Goal: Find specific page/section: Find specific page/section

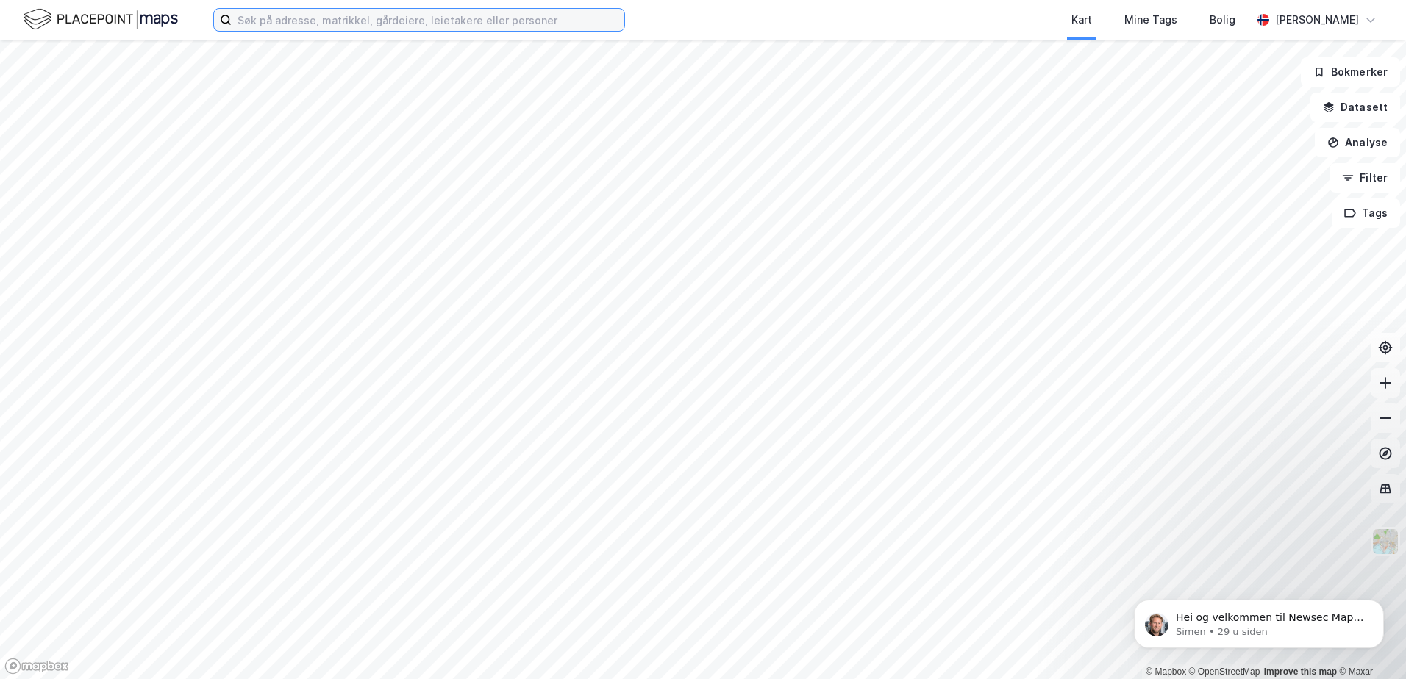
click at [284, 22] on input at bounding box center [428, 20] width 393 height 22
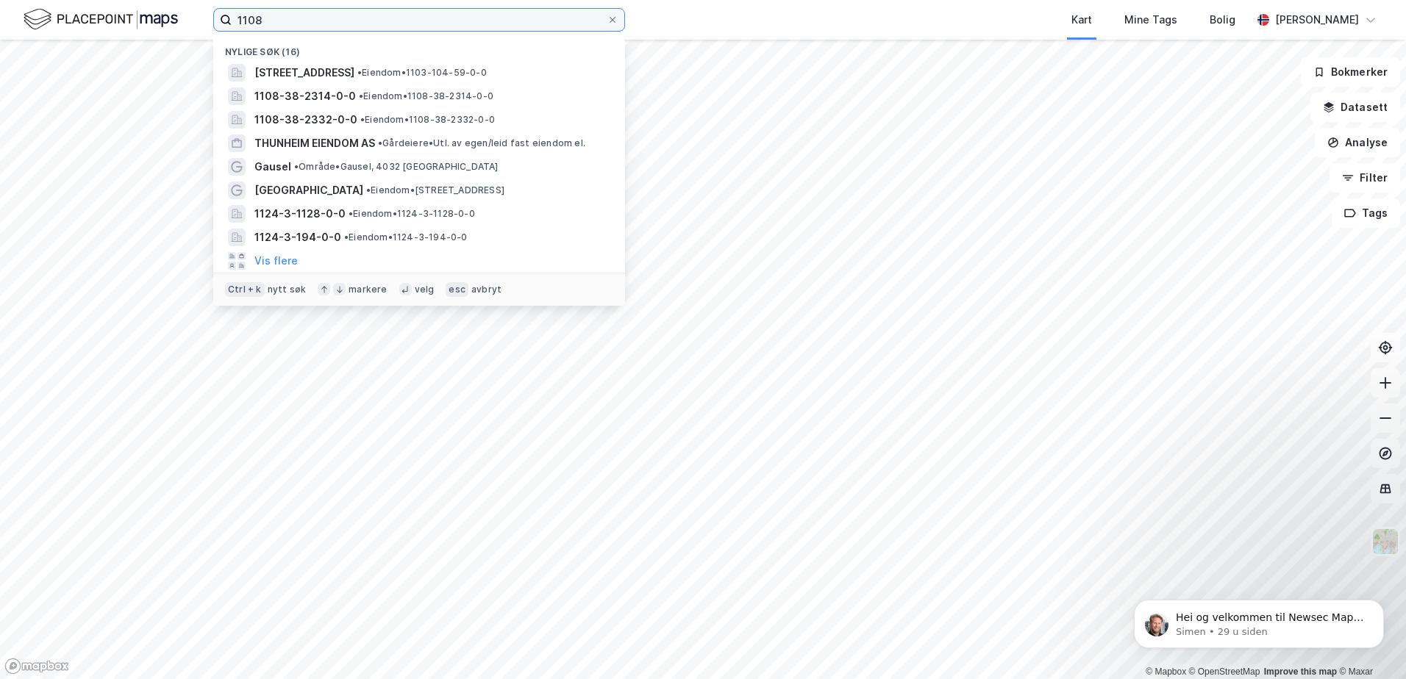
type input "1108-"
click at [313, 21] on input at bounding box center [428, 20] width 393 height 22
click at [329, 92] on span "1108-38-2314-0-0" at bounding box center [304, 96] width 101 height 18
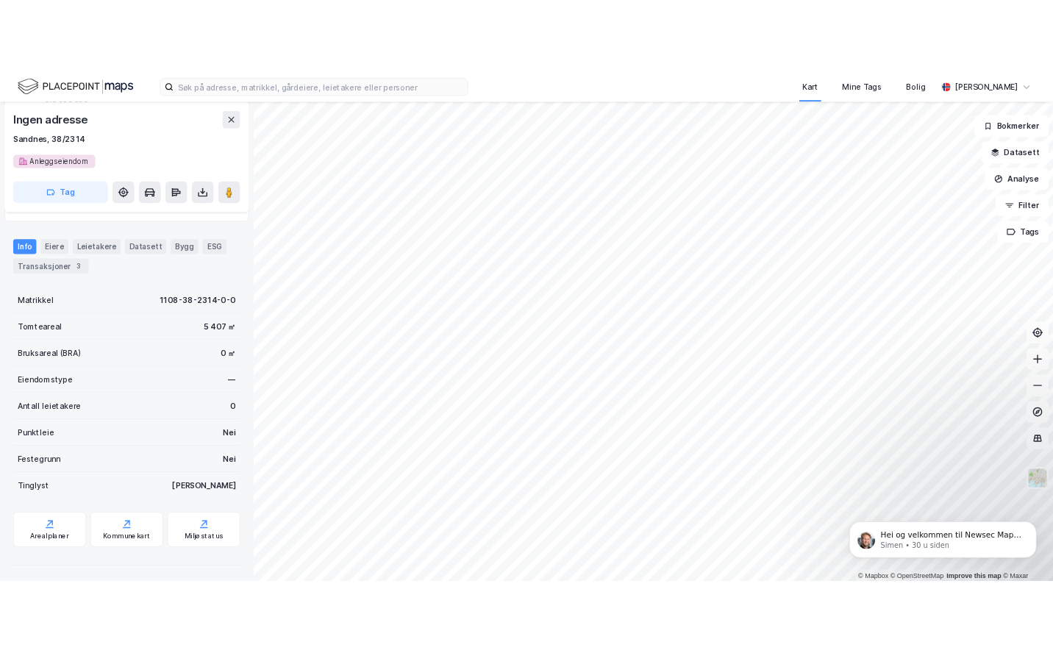
scroll to position [220, 0]
